Goal: Obtain resource: Obtain resource

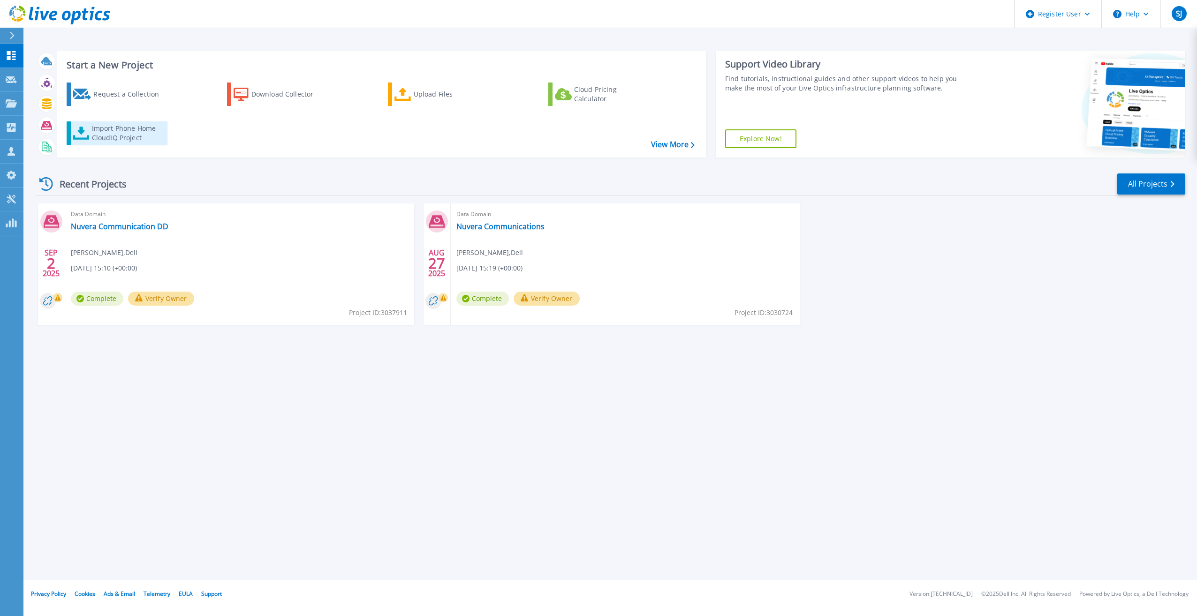
click at [143, 139] on div "Import Phone Home CloudIQ Project" at bounding box center [128, 133] width 73 height 19
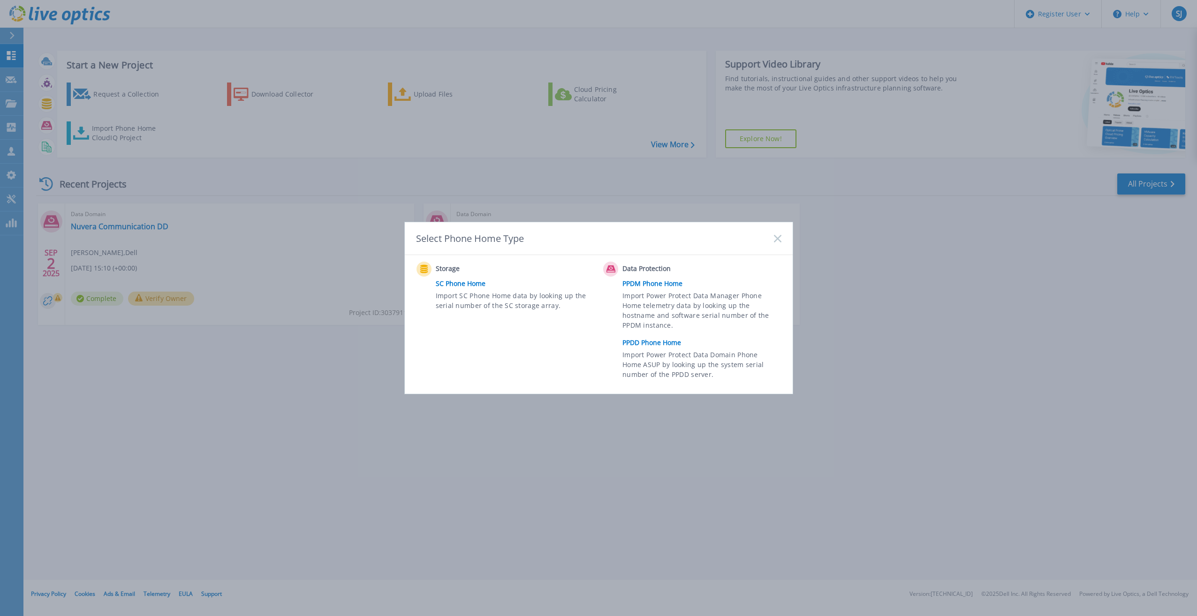
click at [646, 342] on link "PPDD Phone Home" at bounding box center [703, 343] width 163 height 14
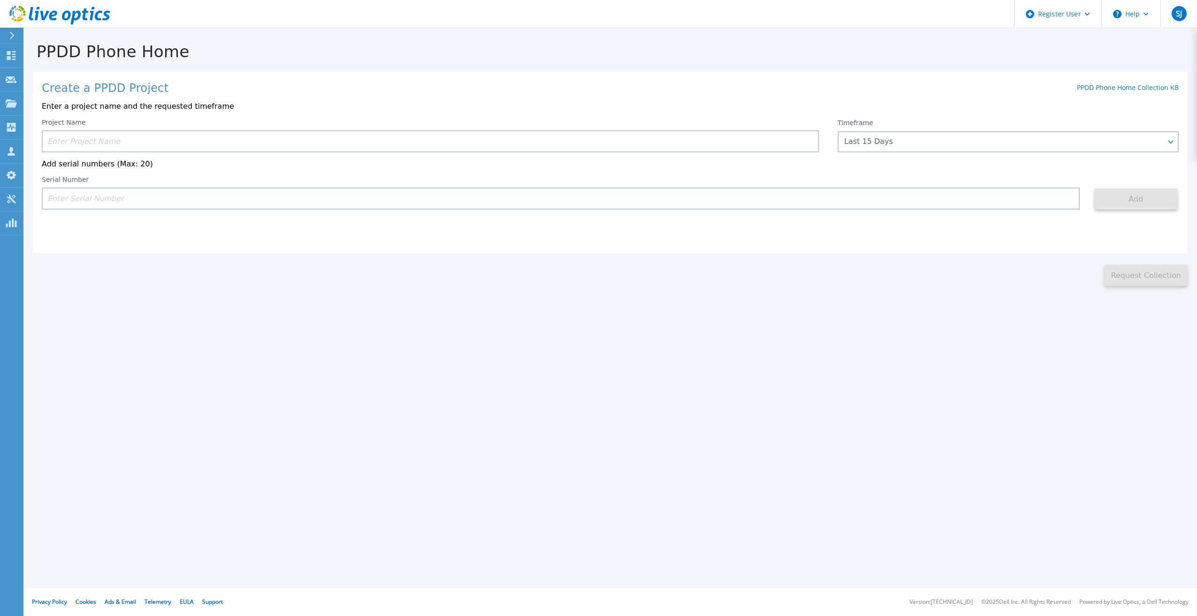
paste input "APM00183407162"
type input "APM00183407162"
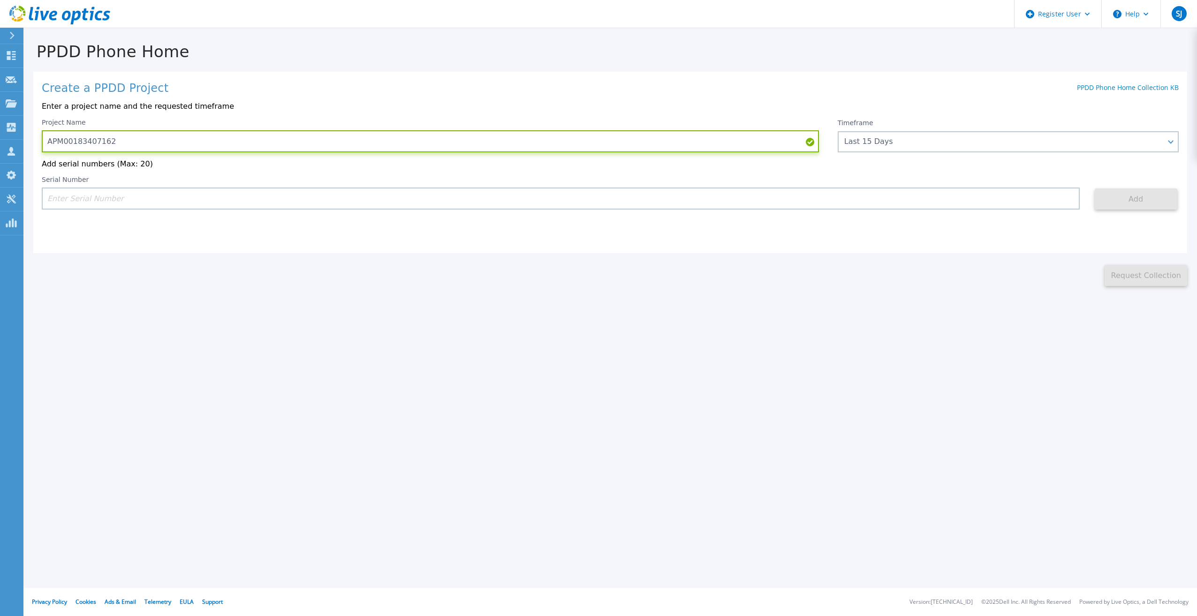
click at [196, 136] on input "APM00183407162" at bounding box center [430, 141] width 777 height 22
type input "NDSU"
click at [145, 209] on input at bounding box center [561, 199] width 1038 height 22
paste input "APM00183407162"
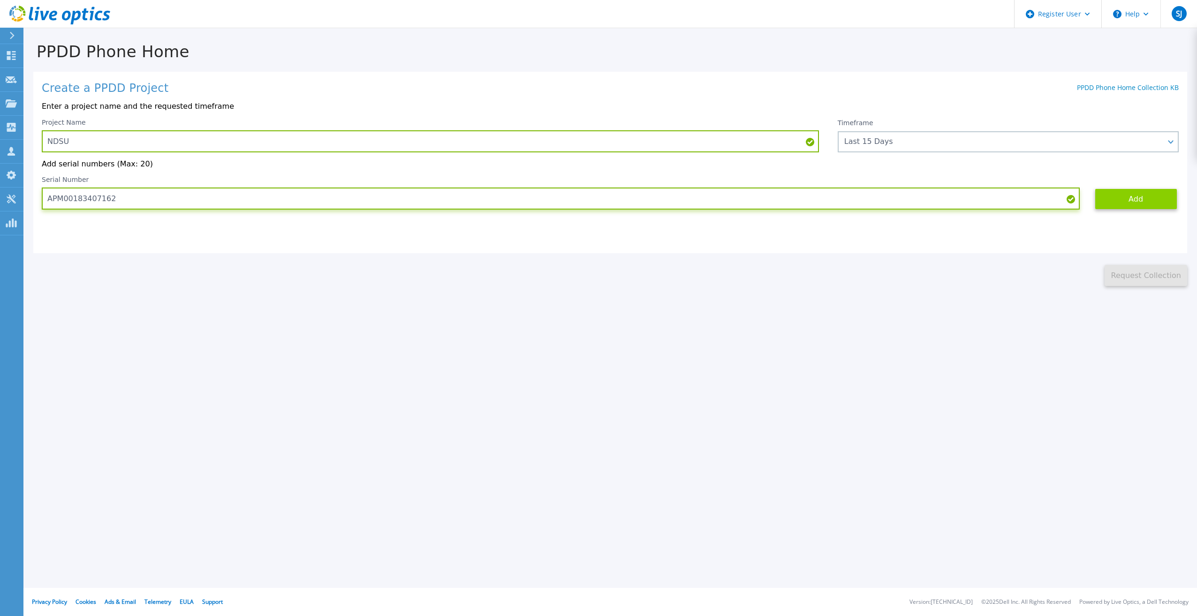
type input "APM00183407162"
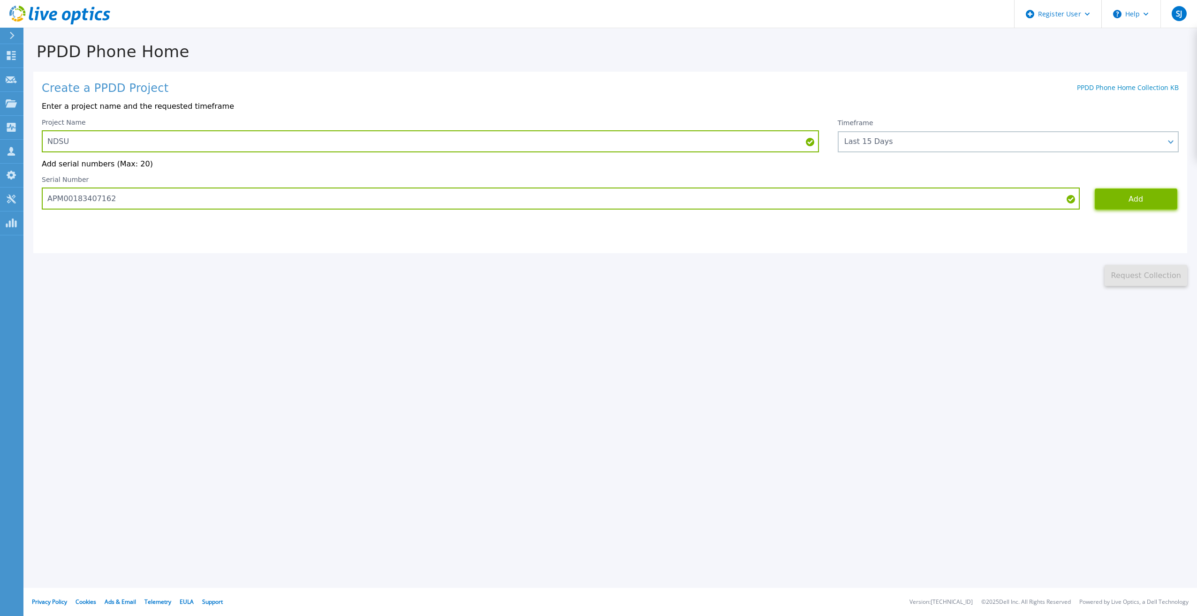
click at [1110, 206] on button "Add" at bounding box center [1135, 198] width 83 height 21
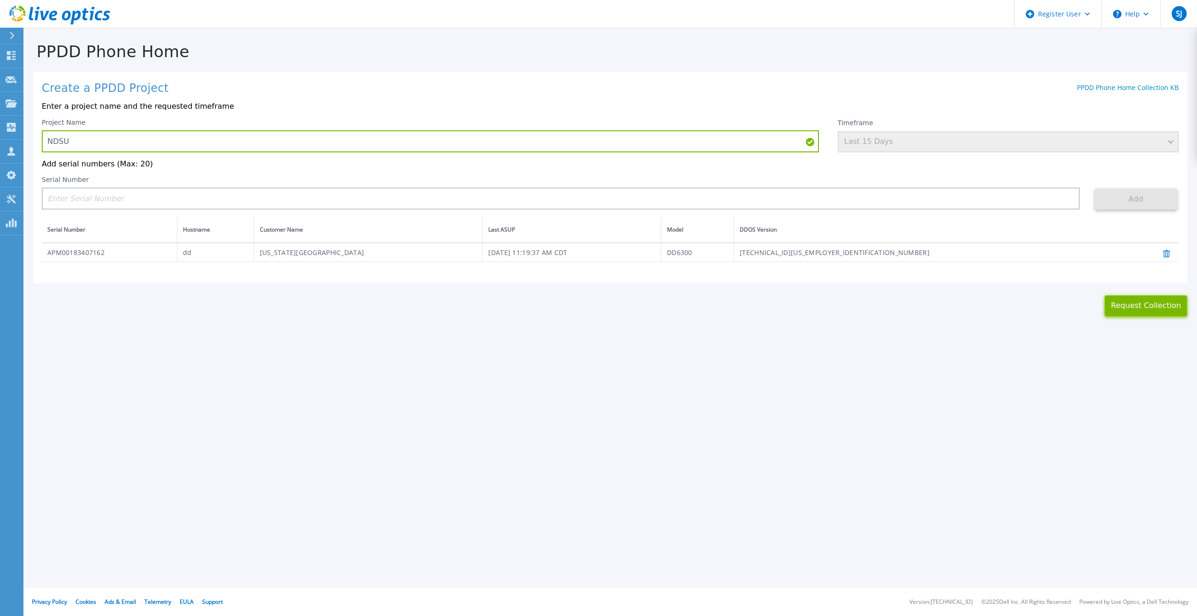
click at [1129, 314] on button "Request Collection" at bounding box center [1145, 305] width 83 height 21
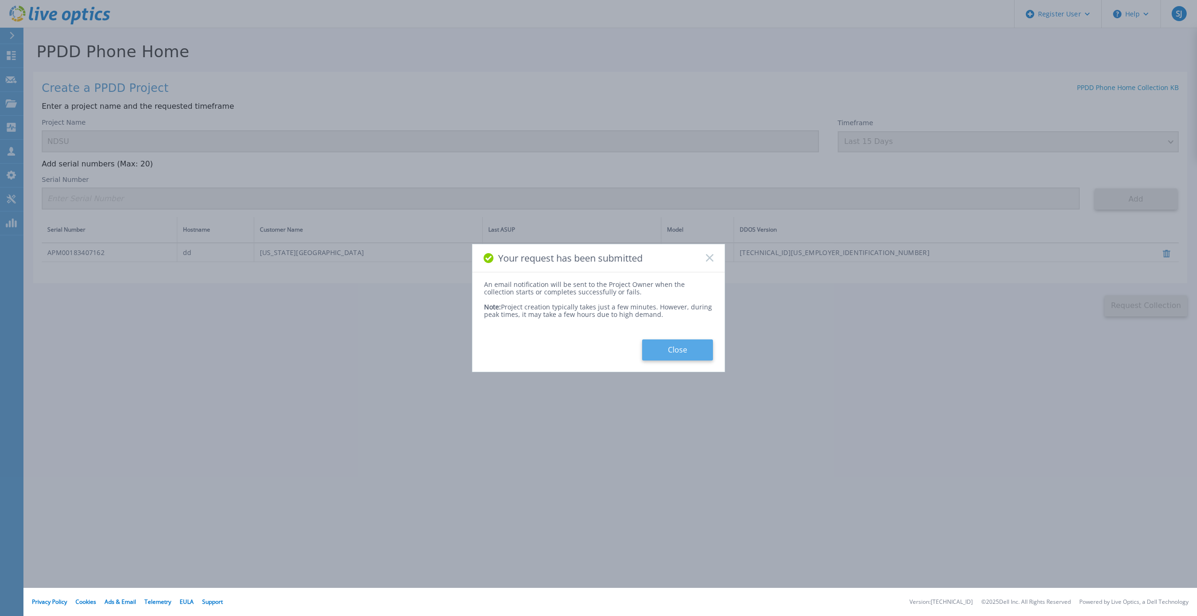
click at [653, 350] on button "Close" at bounding box center [677, 349] width 71 height 21
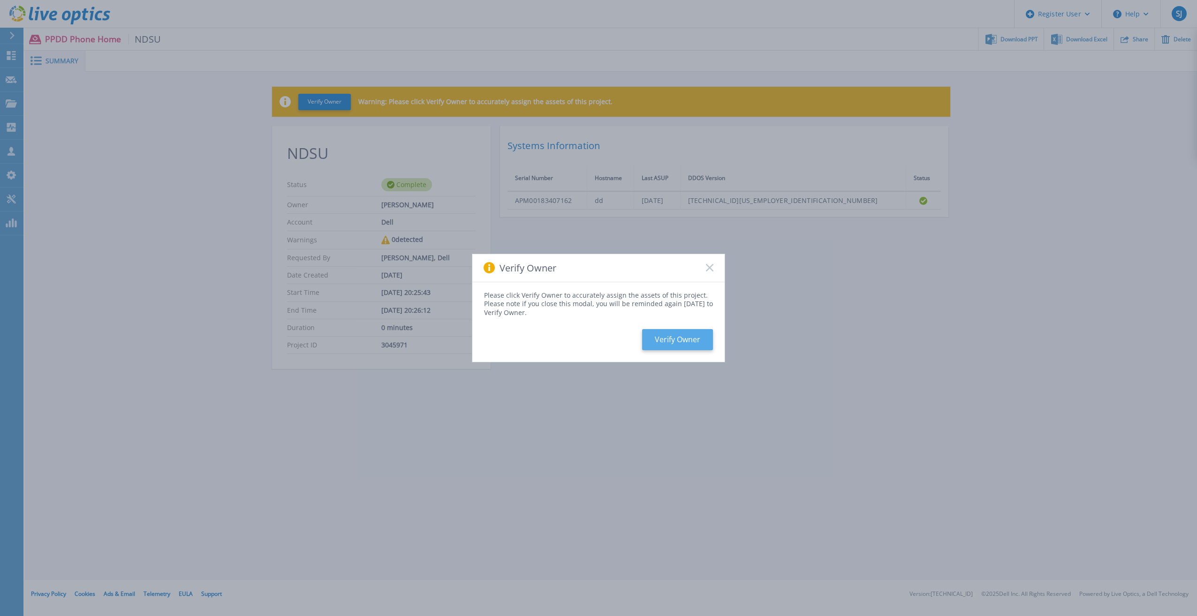
click at [685, 342] on button "Verify Owner" at bounding box center [677, 339] width 71 height 21
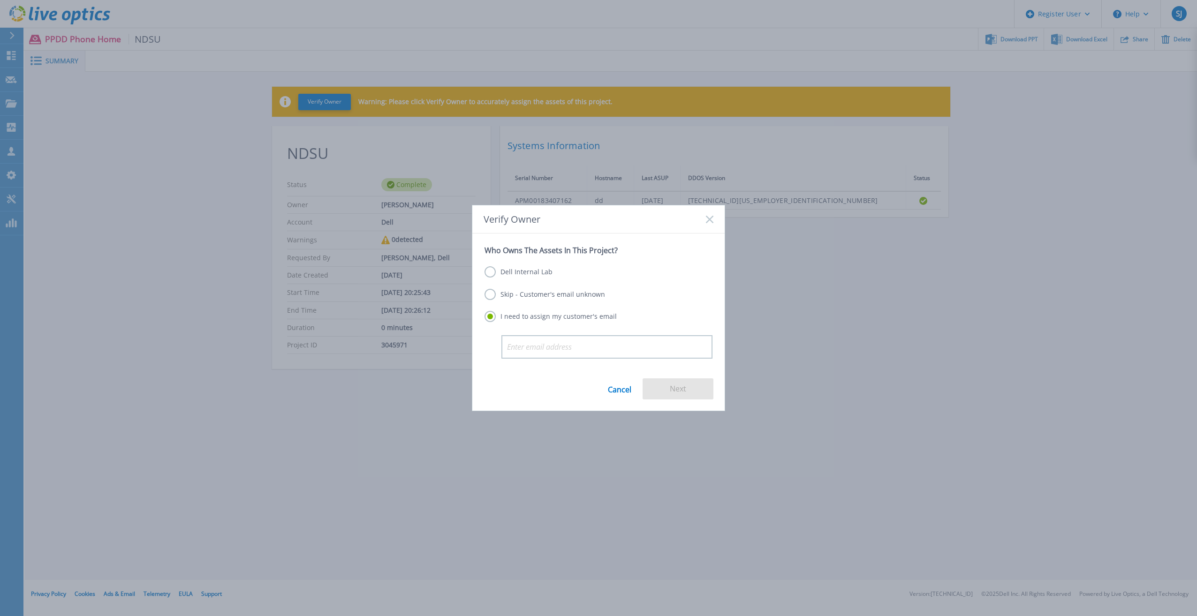
click at [534, 297] on label "Skip - Customer's email unknown" at bounding box center [544, 294] width 121 height 11
click at [0, 0] on input "Skip - Customer's email unknown" at bounding box center [0, 0] width 0 height 0
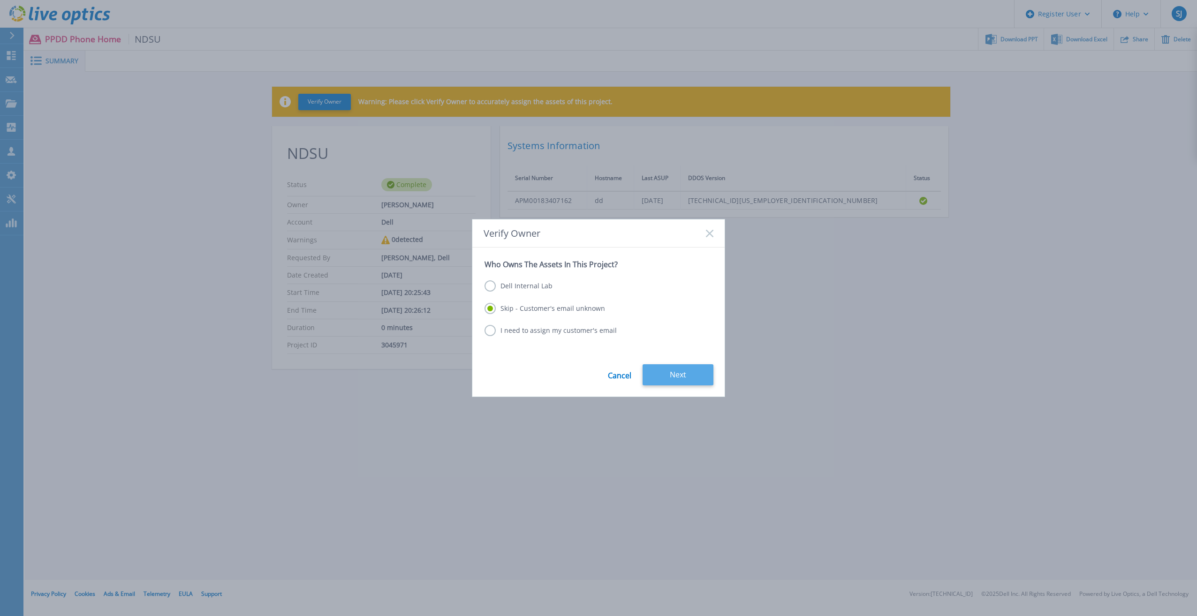
click at [699, 376] on button "Next" at bounding box center [677, 374] width 71 height 21
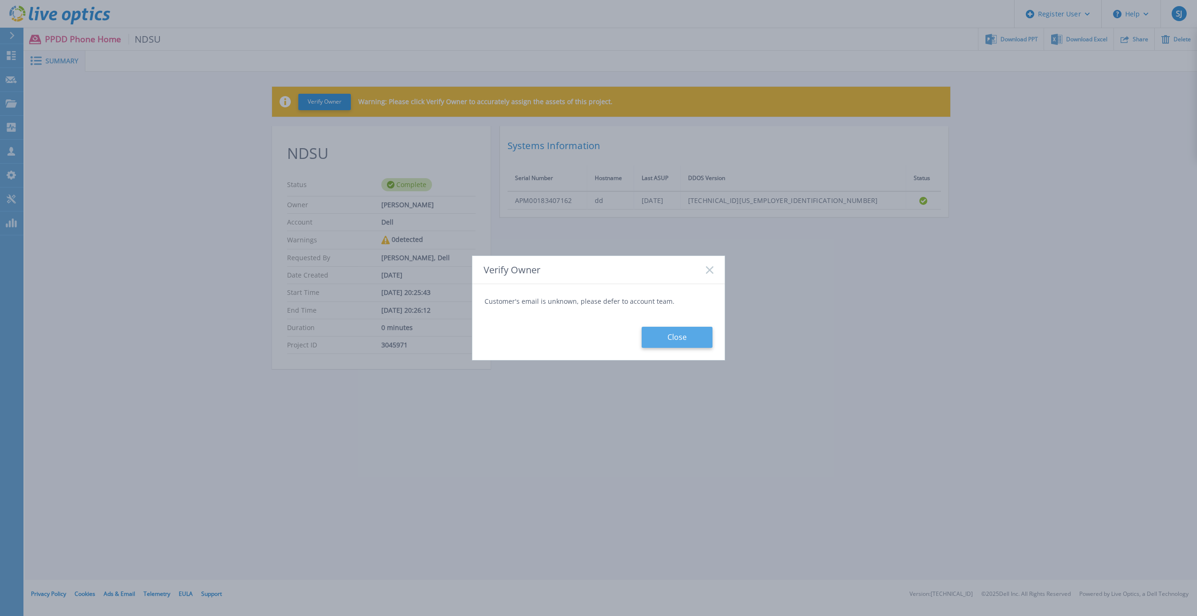
click at [677, 332] on button "Close" at bounding box center [676, 337] width 71 height 21
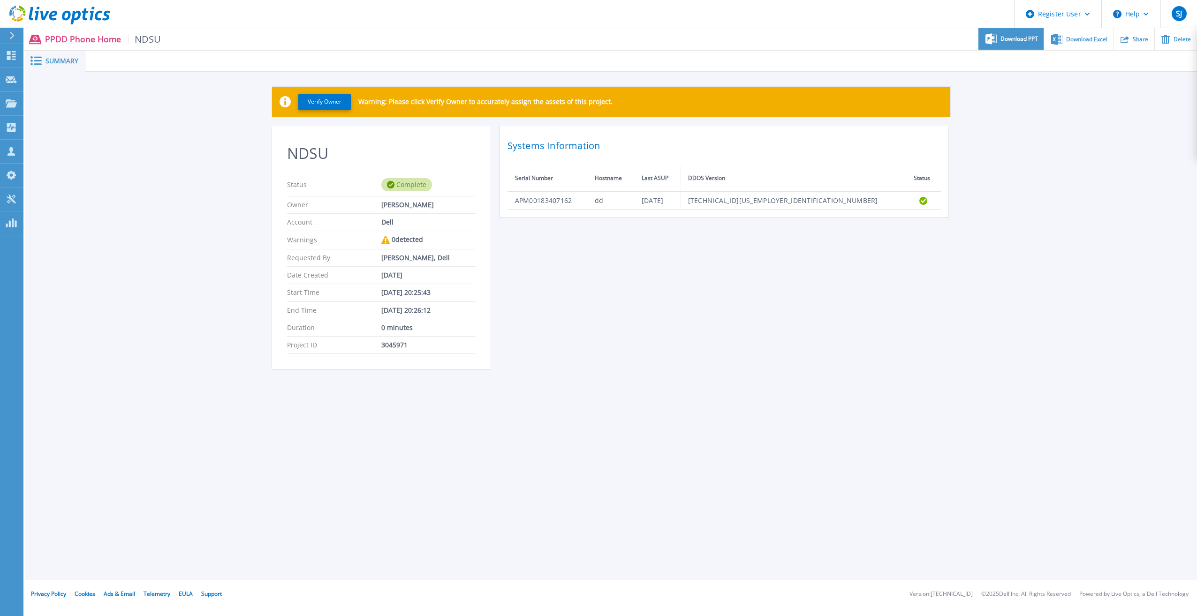
click at [1033, 41] on span "Download PPT" at bounding box center [1019, 39] width 38 height 6
click at [1032, 311] on div "Verify Owner Warning: Please click Verify Owner to accurately assign the assets…" at bounding box center [611, 233] width 1172 height 323
